Goal: Task Accomplishment & Management: Manage account settings

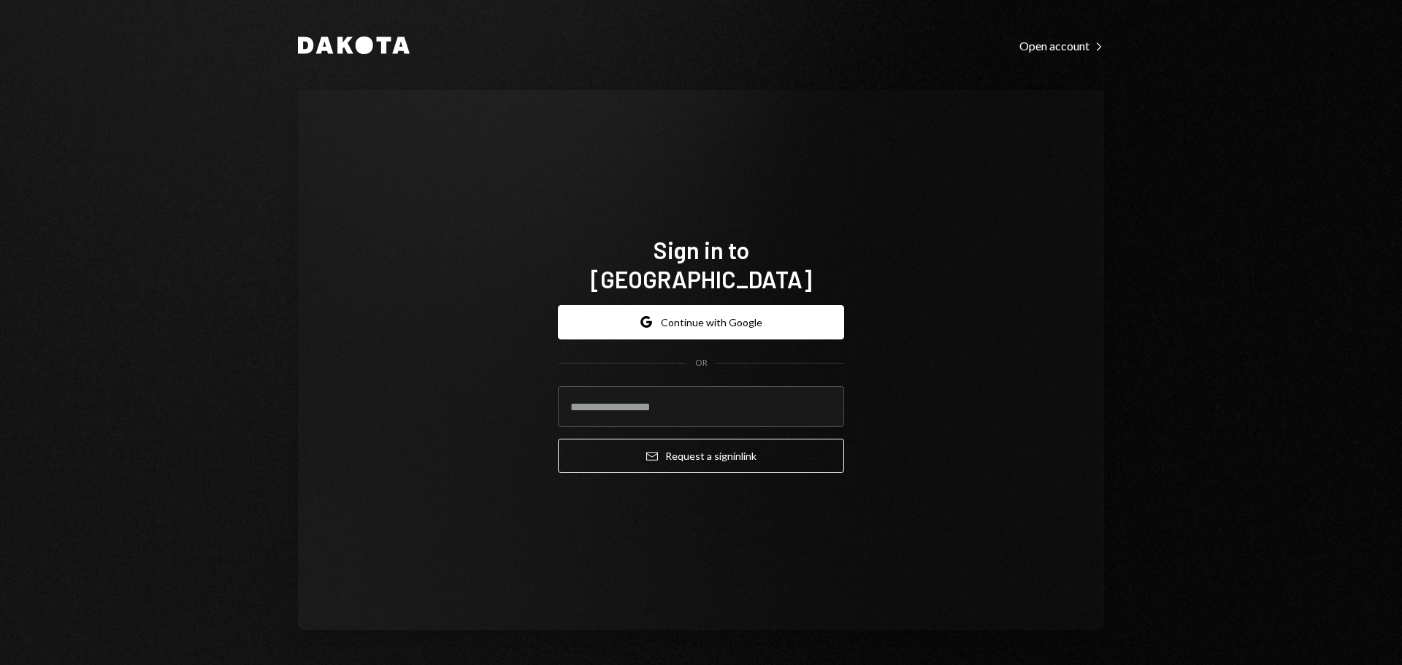
click at [713, 58] on div "Dakota Open account Right Caret Sign in to Dakota Google Continue with Google O…" at bounding box center [701, 332] width 876 height 665
click at [749, 388] on input "email" at bounding box center [701, 406] width 286 height 41
type input "**********"
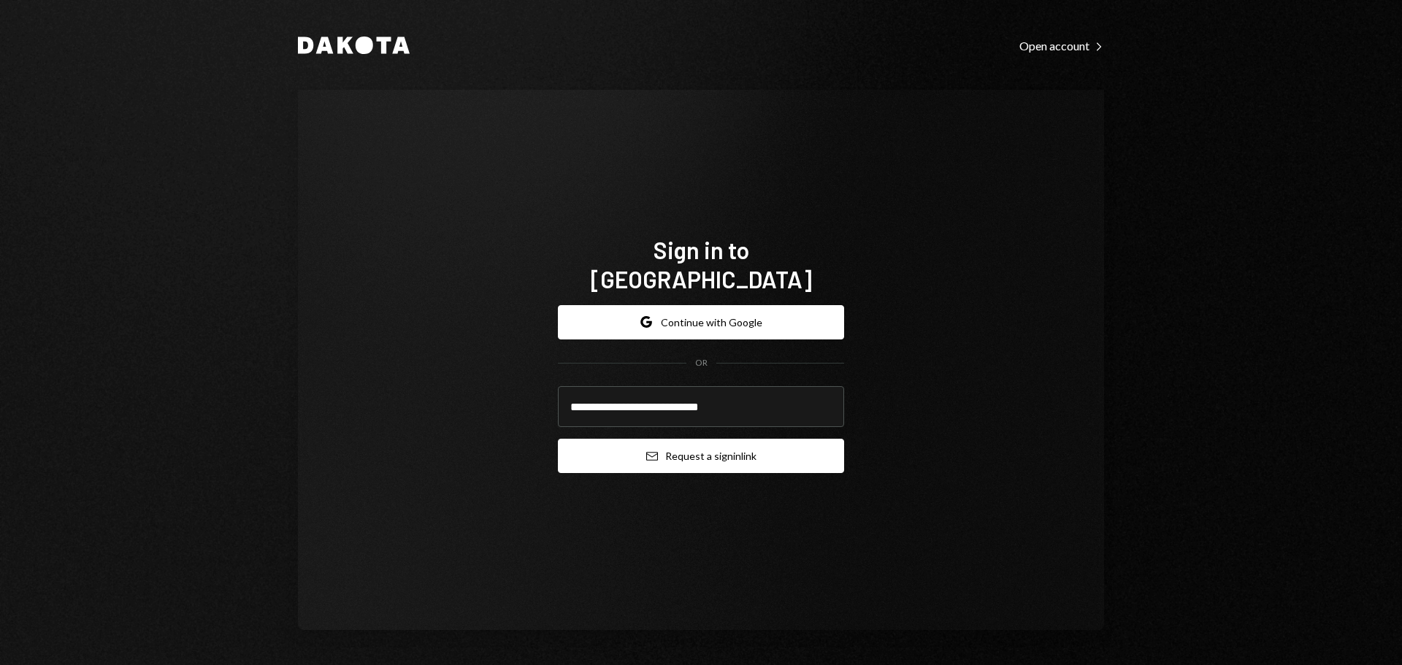
click at [747, 439] on button "Email Request a sign in link" at bounding box center [701, 456] width 286 height 34
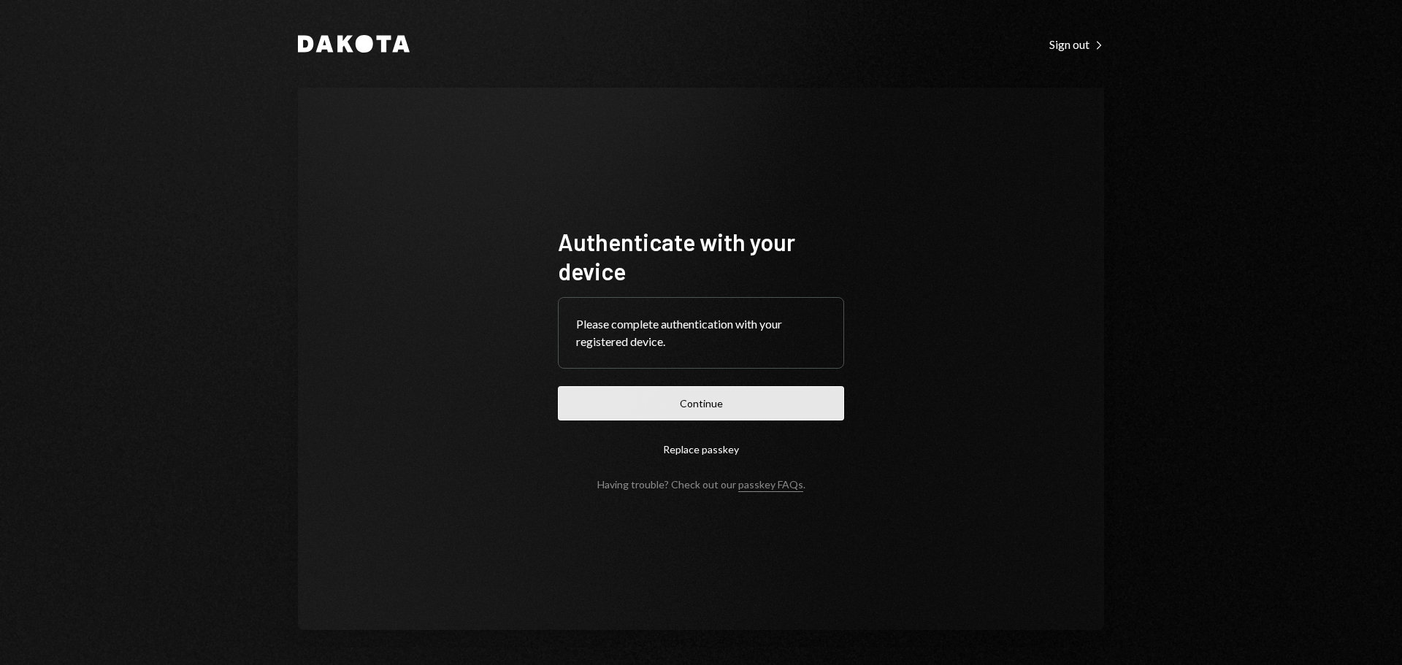
click at [633, 389] on button "Continue" at bounding box center [701, 403] width 286 height 34
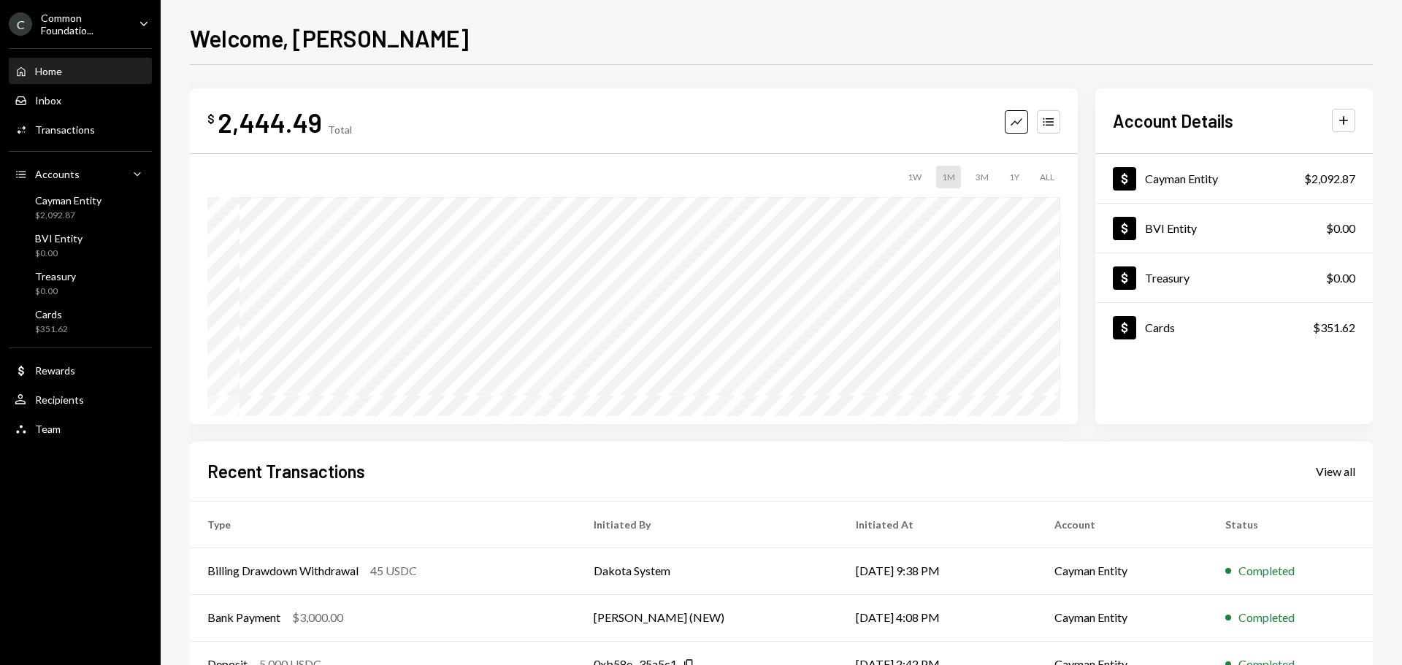
click at [97, 36] on div "Common Foundatio..." at bounding box center [84, 24] width 86 height 25
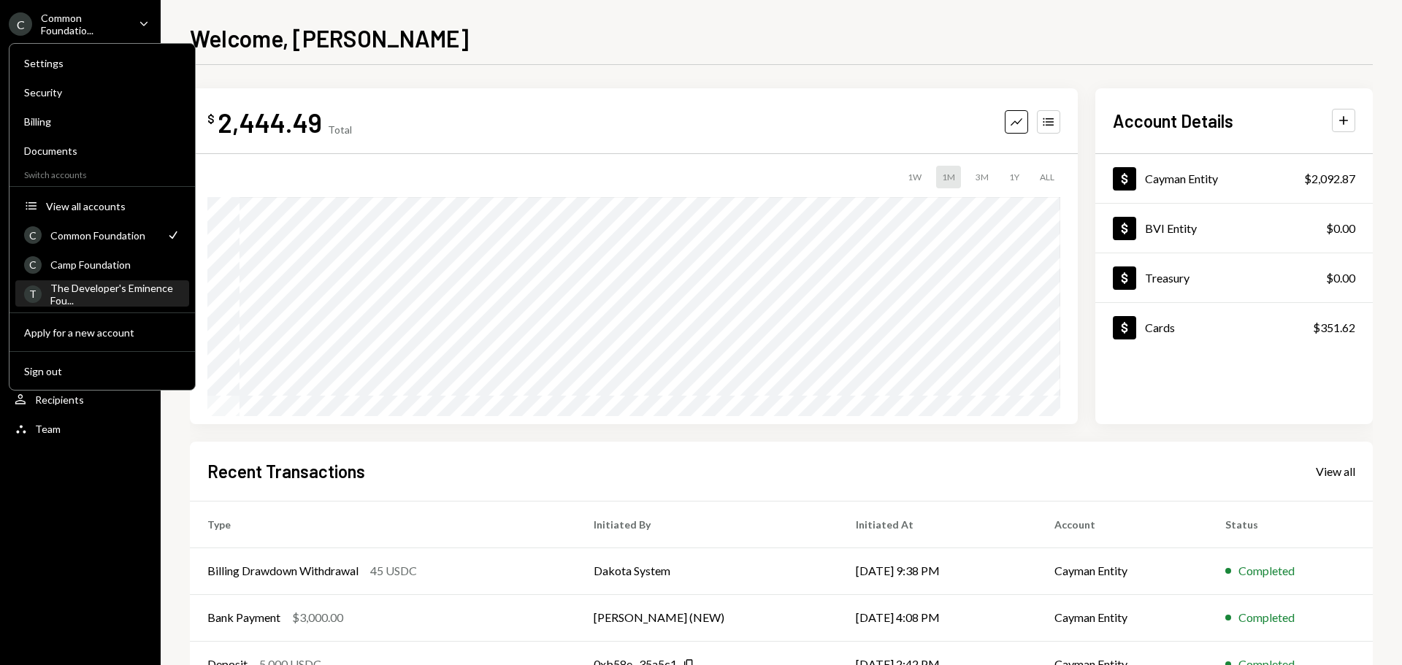
click at [91, 292] on div "The Developer's Eminence Fou..." at bounding box center [115, 294] width 130 height 25
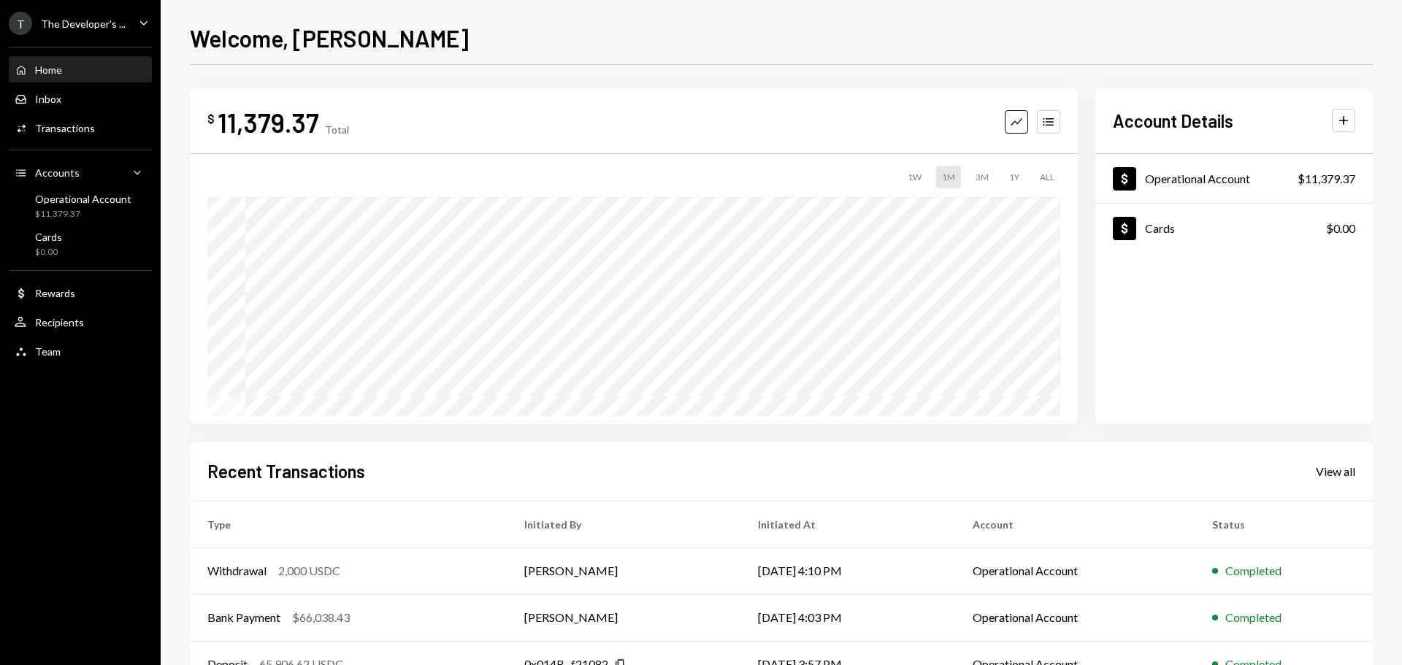
scroll to position [145, 0]
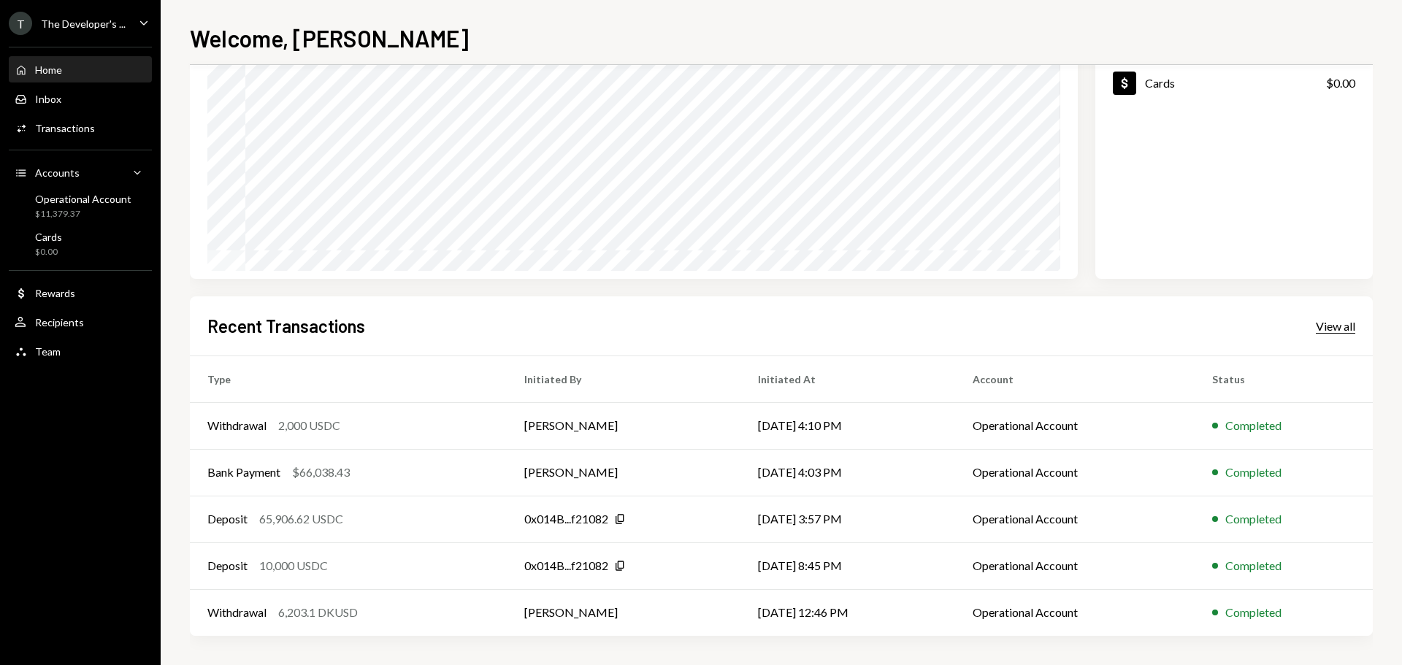
click at [1330, 326] on div "View all" at bounding box center [1335, 326] width 39 height 15
